Goal: Information Seeking & Learning: Learn about a topic

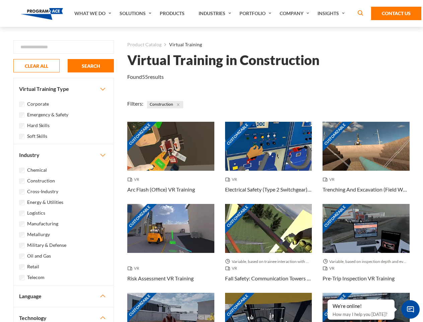
click at [93, 13] on link "What We Do" at bounding box center [93, 13] width 45 height 27
click at [136, 13] on link "Solutions" at bounding box center [136, 13] width 40 height 27
click at [216, 13] on link "Industries" at bounding box center [215, 13] width 41 height 27
click at [296, 13] on link "Company" at bounding box center [295, 13] width 38 height 27
click at [332, 13] on link "Insights" at bounding box center [332, 13] width 36 height 27
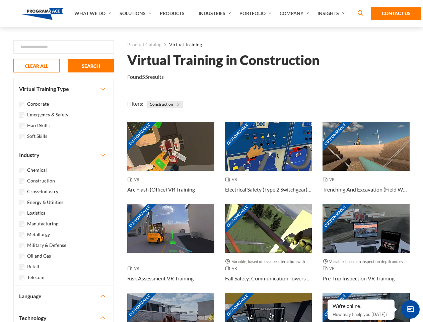
click at [0, 0] on div "Blog White Papers News" at bounding box center [0, 0] width 0 height 0
click at [0, 0] on strong "How Virtual Learning Can Enhance Workforce Productivity: A Guide for L&D Manage…" at bounding box center [0, 0] width 0 height 0
click at [411, 309] on span "Minimize live chat window" at bounding box center [410, 309] width 24 height 24
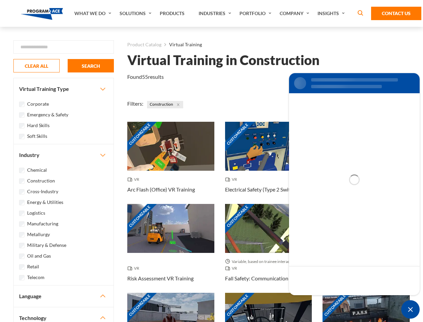
click at [328, 300] on div "Customizable" at bounding box center [366, 317] width 87 height 49
